Goal: Information Seeking & Learning: Learn about a topic

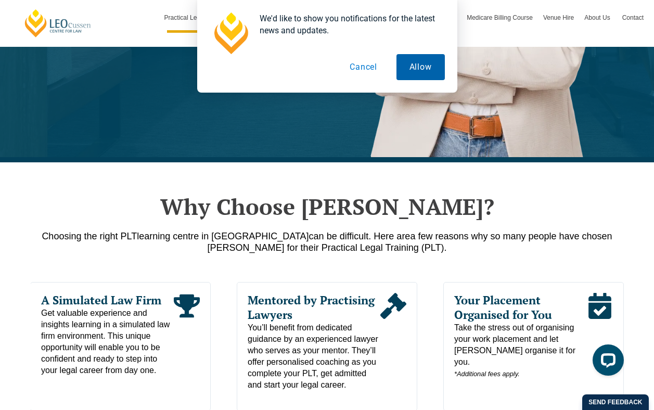
click at [409, 70] on button "Allow" at bounding box center [421, 67] width 48 height 26
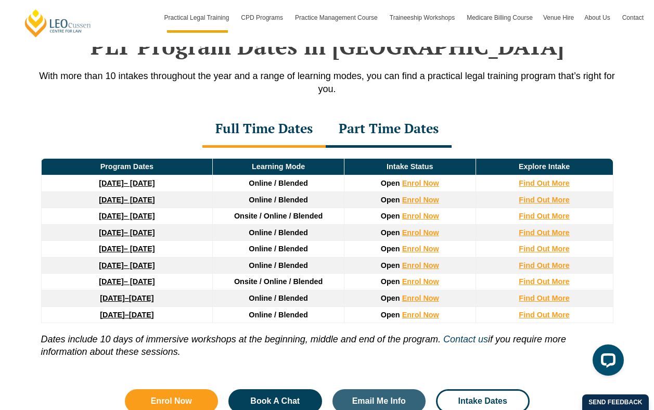
scroll to position [1464, 0]
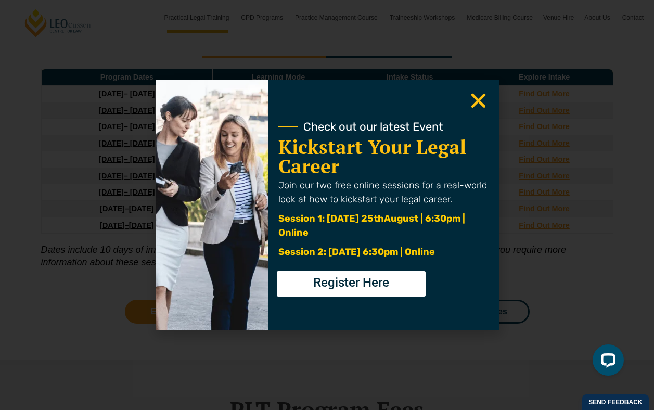
click at [346, 289] on span "Register Here" at bounding box center [351, 282] width 76 height 12
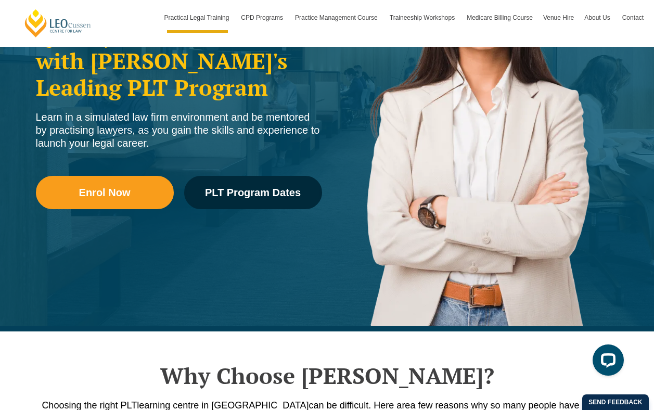
scroll to position [201, 0]
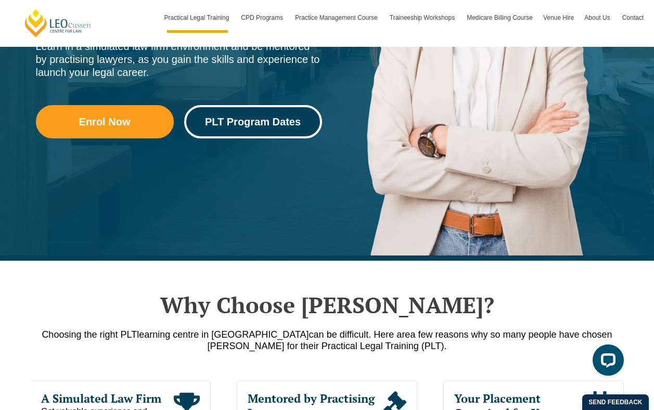
click at [275, 126] on span "PLT Program Dates" at bounding box center [253, 122] width 96 height 10
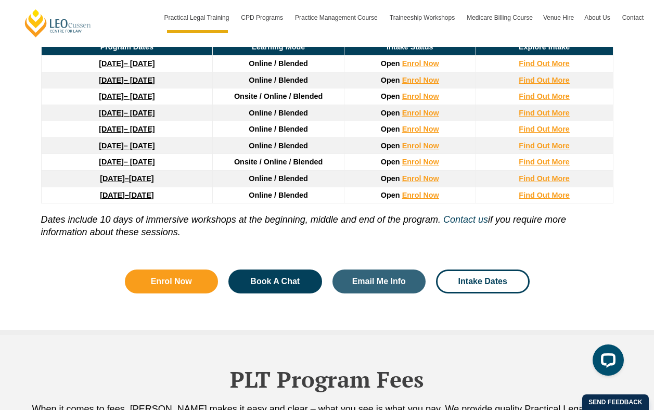
scroll to position [1502, 0]
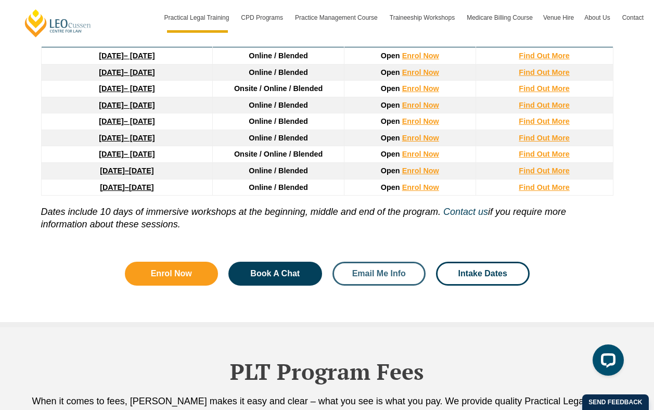
click at [381, 278] on span "Email Me Info" at bounding box center [379, 274] width 54 height 8
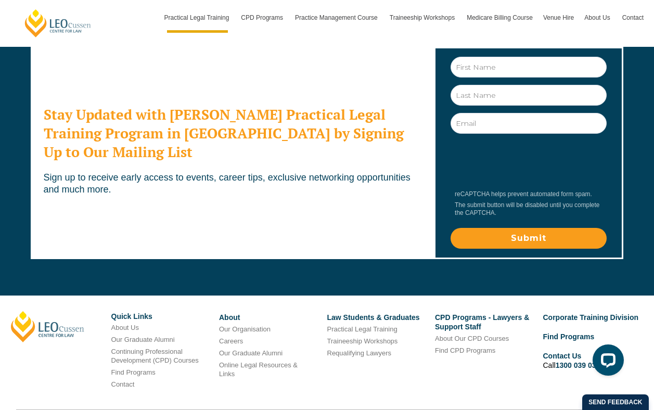
scroll to position [5767, 0]
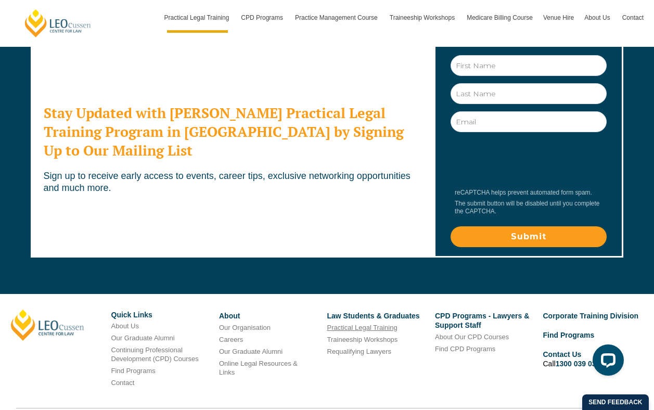
click at [350, 324] on link "Practical Legal Training" at bounding box center [362, 328] width 70 height 8
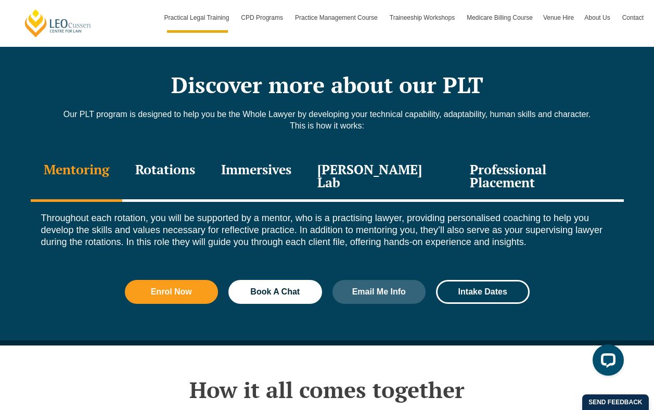
scroll to position [1408, 0]
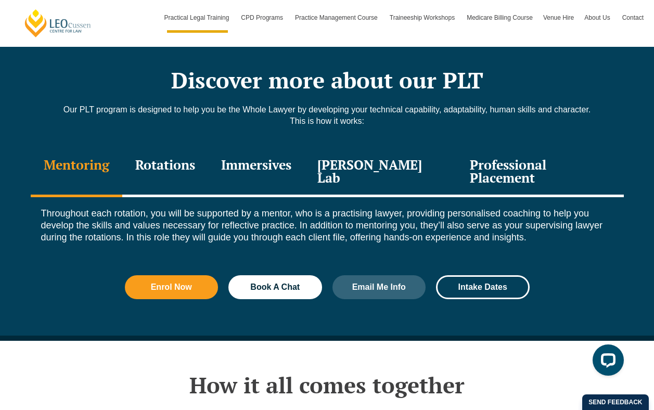
click at [509, 148] on div "Professional Placement" at bounding box center [540, 172] width 167 height 49
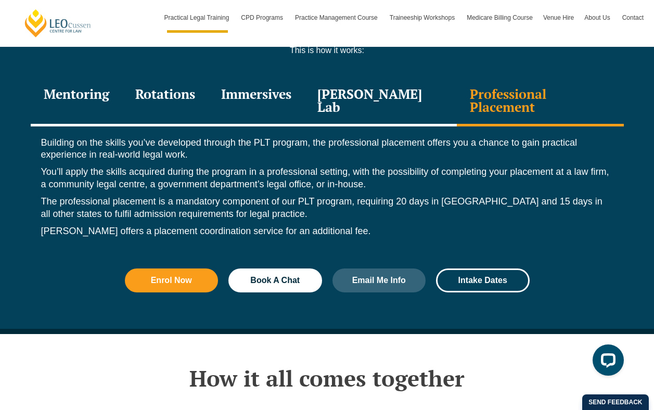
scroll to position [1483, 0]
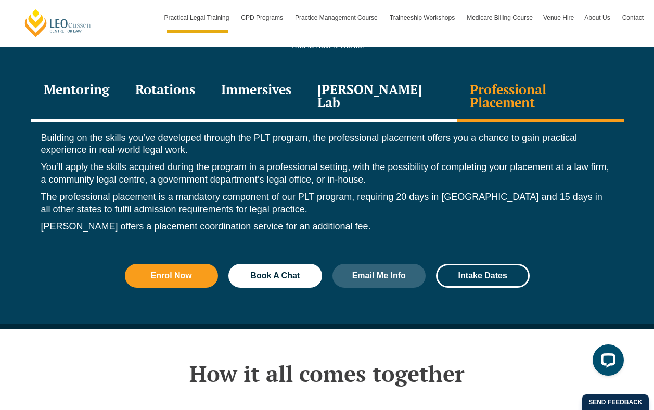
click at [356, 72] on div "Leo Justice Lab" at bounding box center [381, 96] width 153 height 49
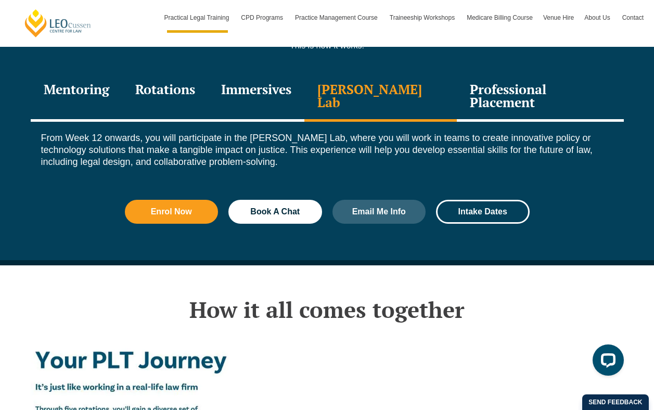
click at [82, 72] on div "Mentoring" at bounding box center [77, 96] width 92 height 49
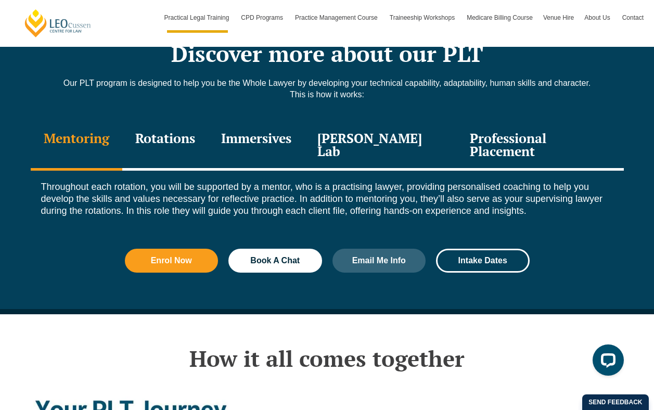
scroll to position [1435, 0]
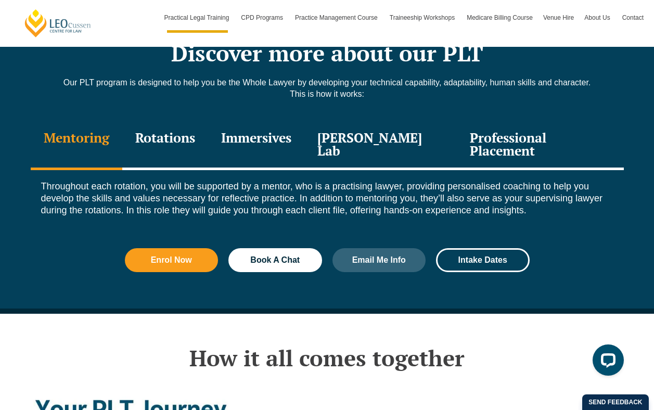
click at [189, 121] on div "Rotations" at bounding box center [165, 145] width 86 height 49
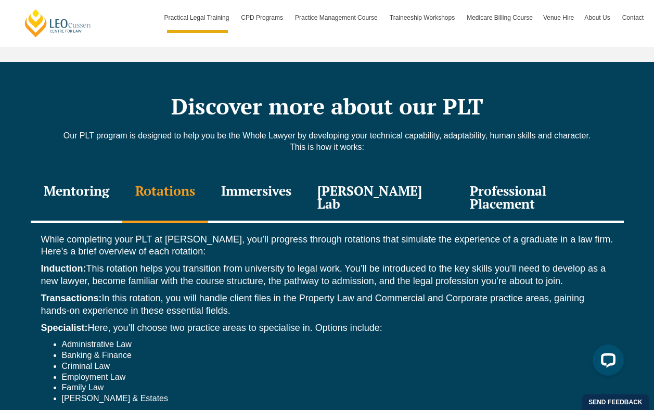
scroll to position [1326, 0]
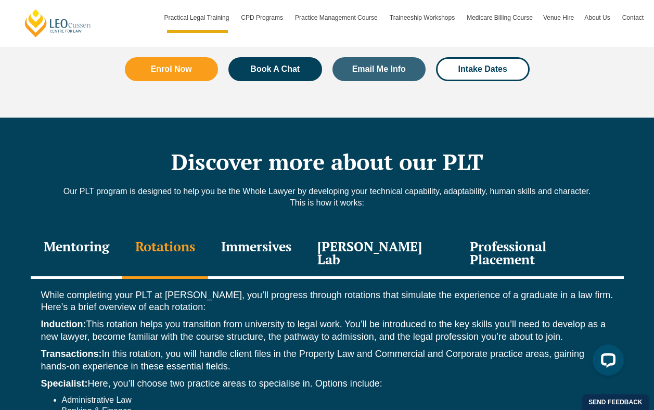
click at [295, 230] on div "Immersives" at bounding box center [256, 254] width 96 height 49
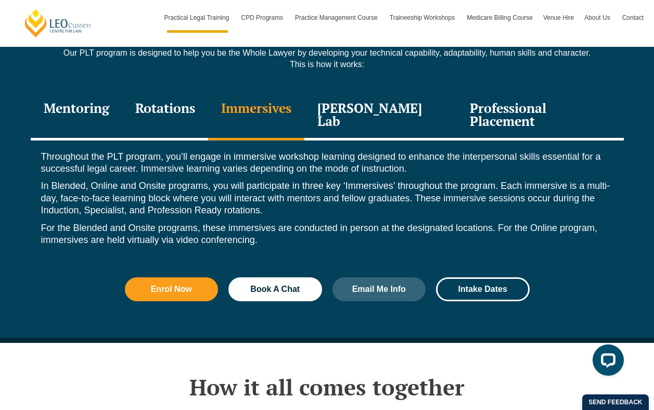
scroll to position [1472, 0]
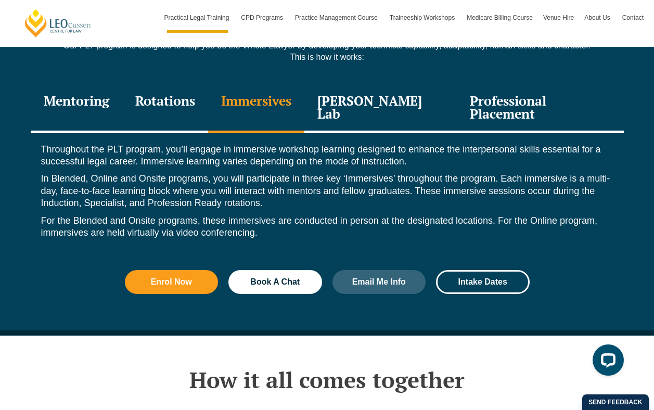
click at [363, 86] on div "Leo Justice Lab" at bounding box center [381, 108] width 153 height 49
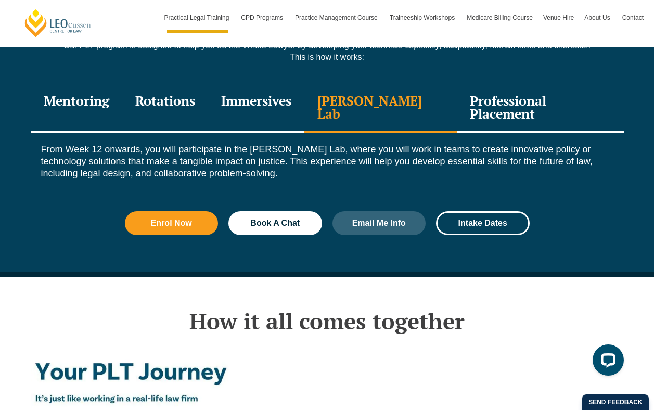
click at [503, 84] on div "Professional Placement" at bounding box center [540, 108] width 167 height 49
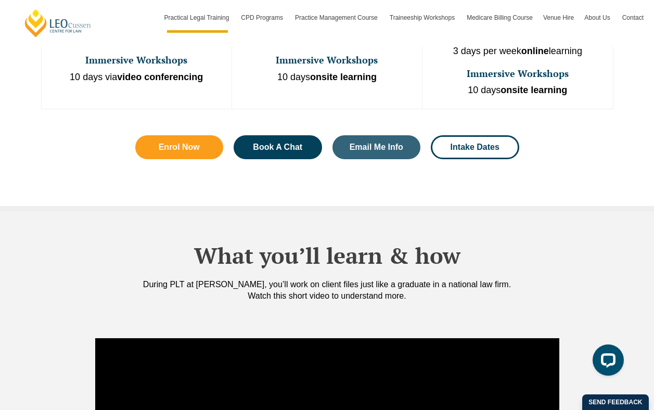
scroll to position [768, 0]
